Goal: Find specific page/section: Find specific page/section

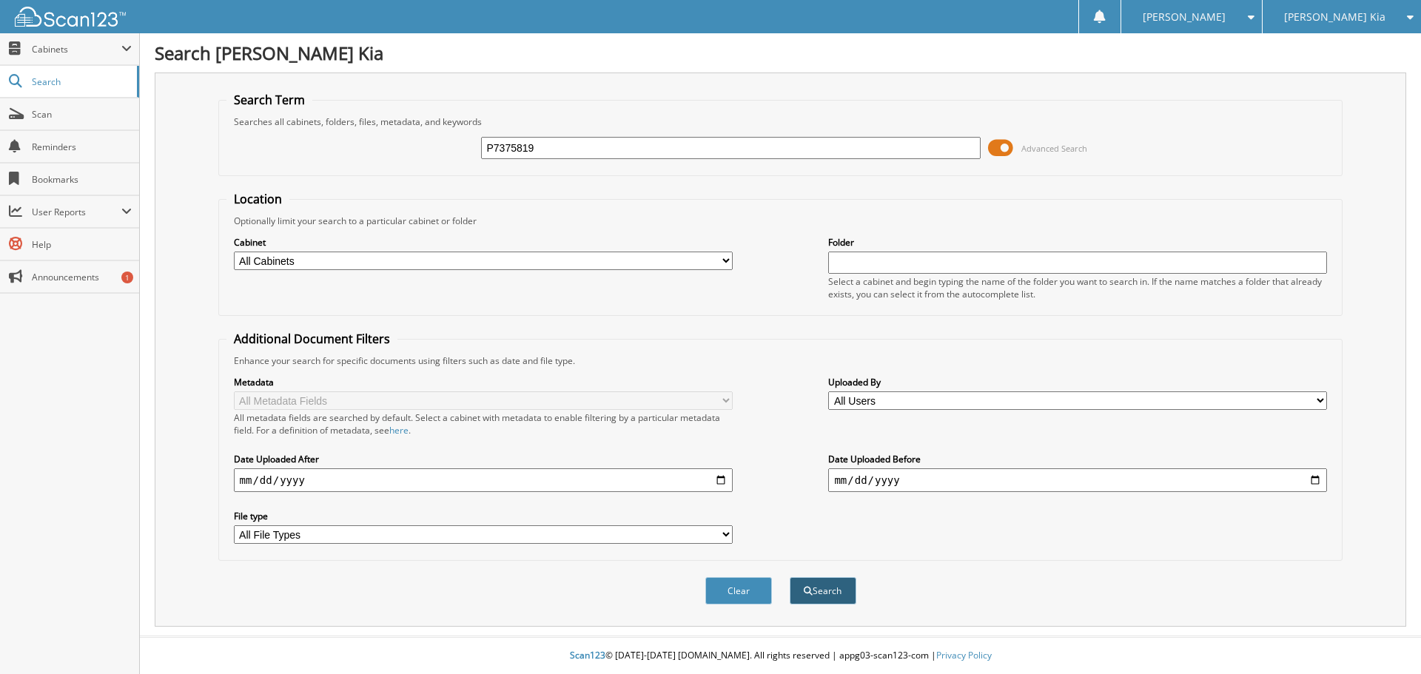
type input "P7375819"
click at [815, 590] on button "Search" at bounding box center [823, 590] width 67 height 27
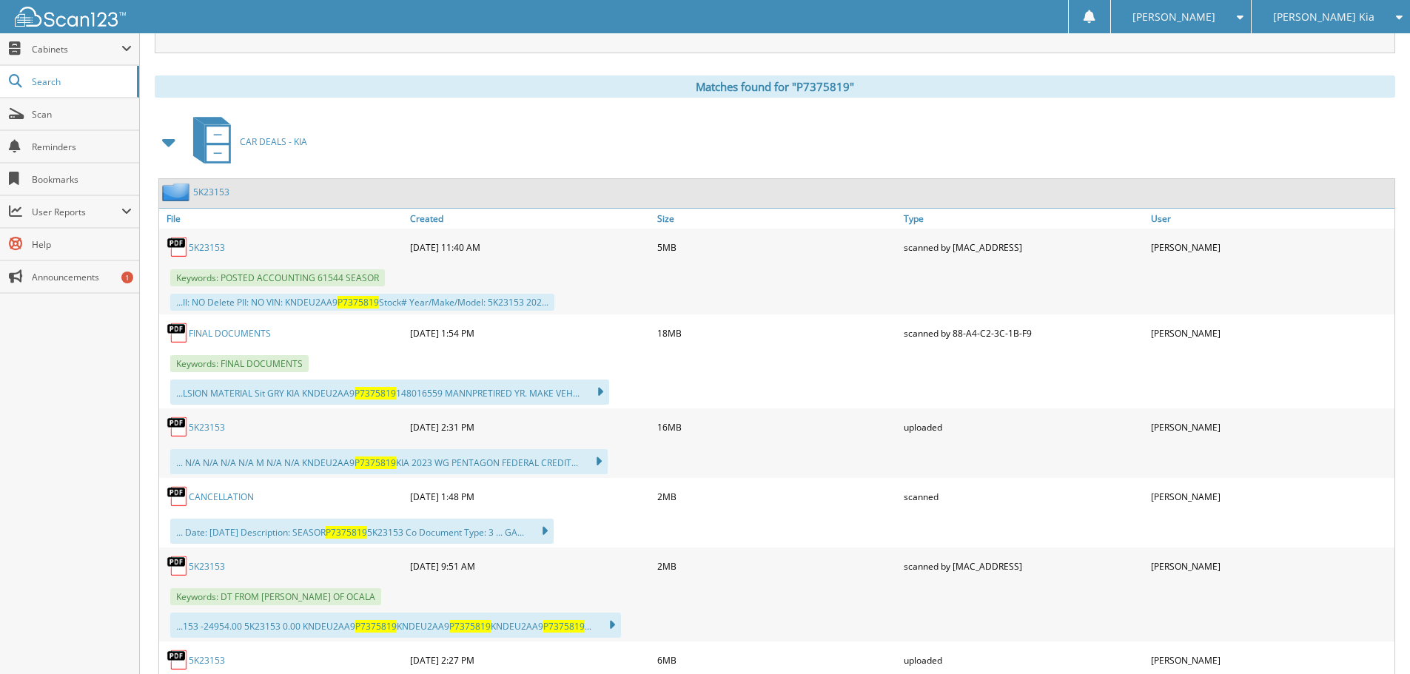
scroll to position [666, 0]
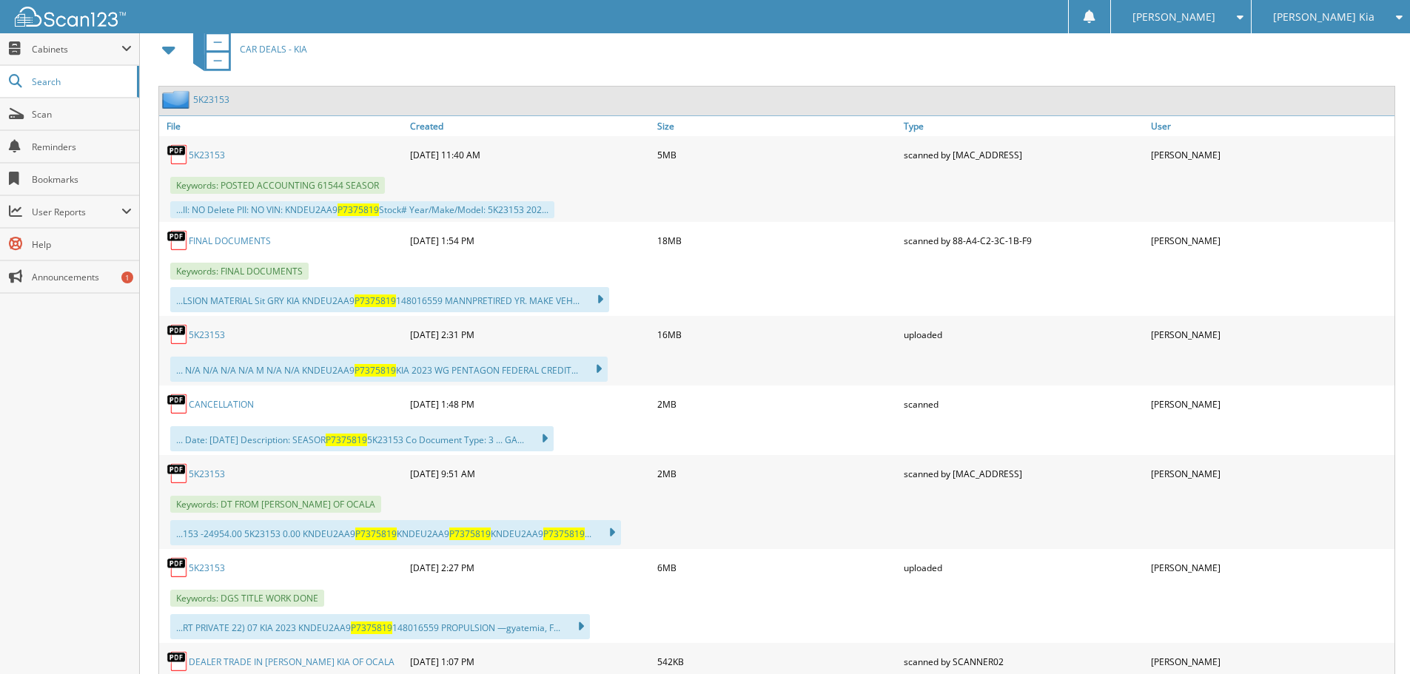
click at [207, 154] on link "5K23153" at bounding box center [207, 155] width 36 height 13
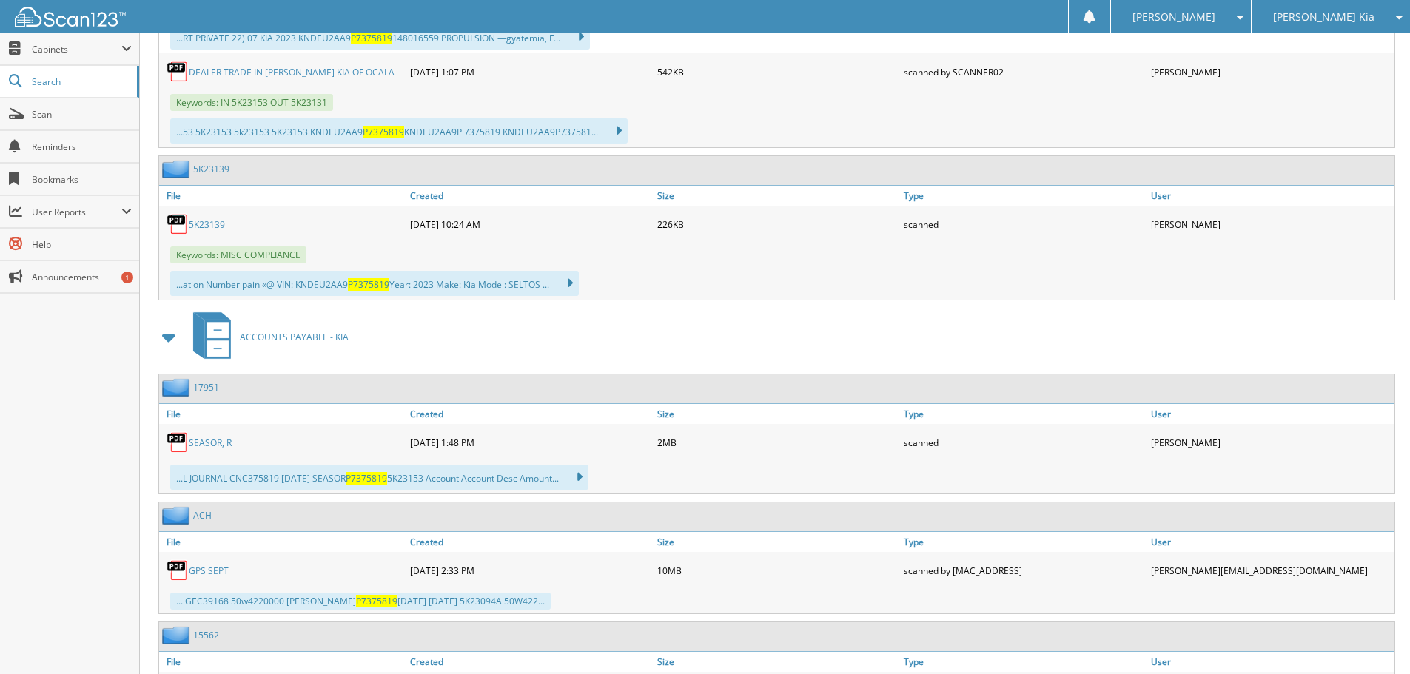
click at [39, 0] on div at bounding box center [63, 16] width 126 height 33
click at [59, 114] on span "Scan" at bounding box center [82, 114] width 100 height 13
